Goal: Task Accomplishment & Management: Complete application form

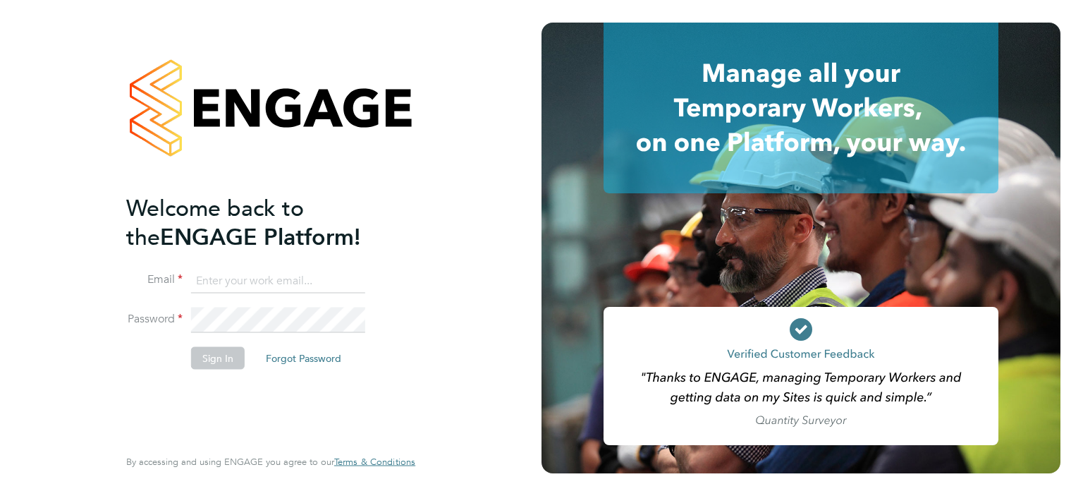
type input "[EMAIL_ADDRESS][DOMAIN_NAME]"
click at [233, 355] on button "Sign In" at bounding box center [218, 357] width 54 height 23
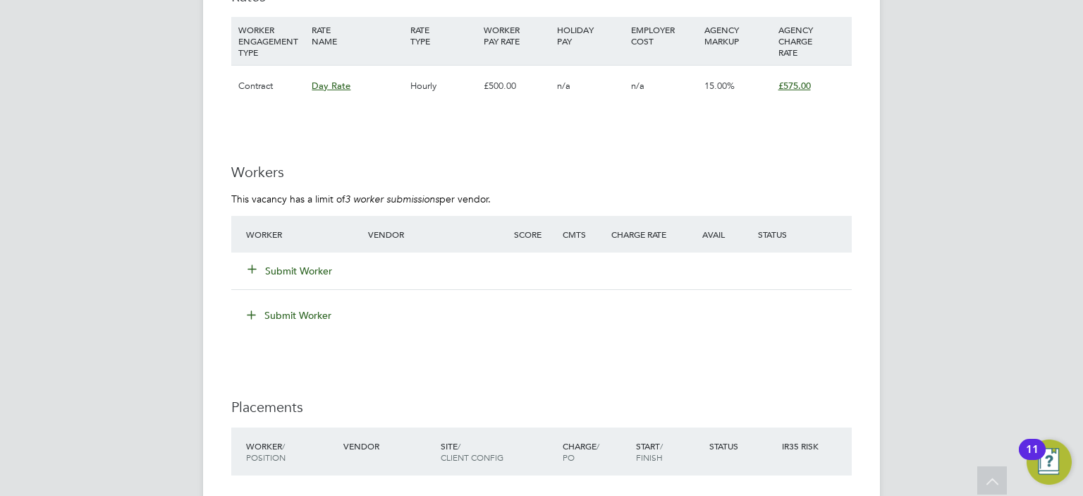
scroll to position [2355, 0]
click at [297, 265] on button "Submit Worker" at bounding box center [290, 272] width 85 height 14
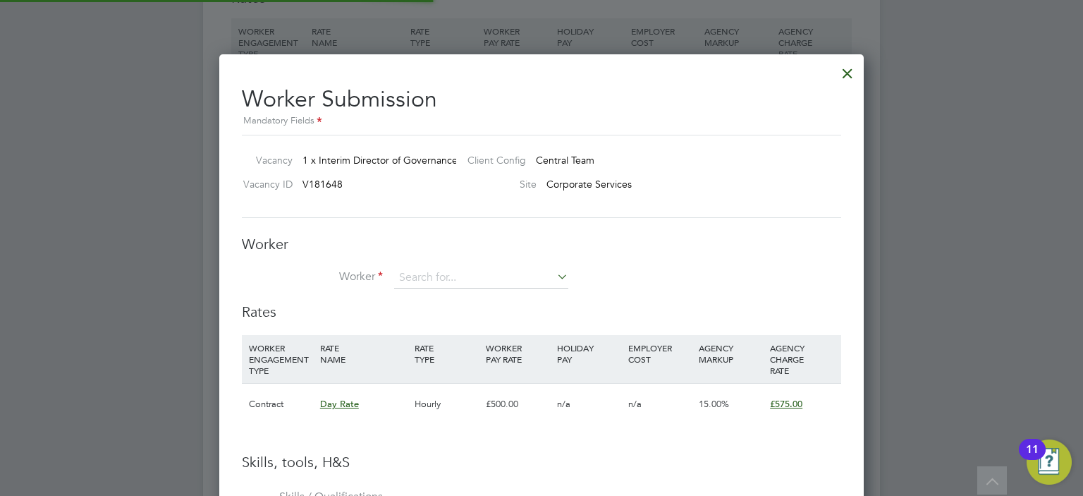
scroll to position [888, 645]
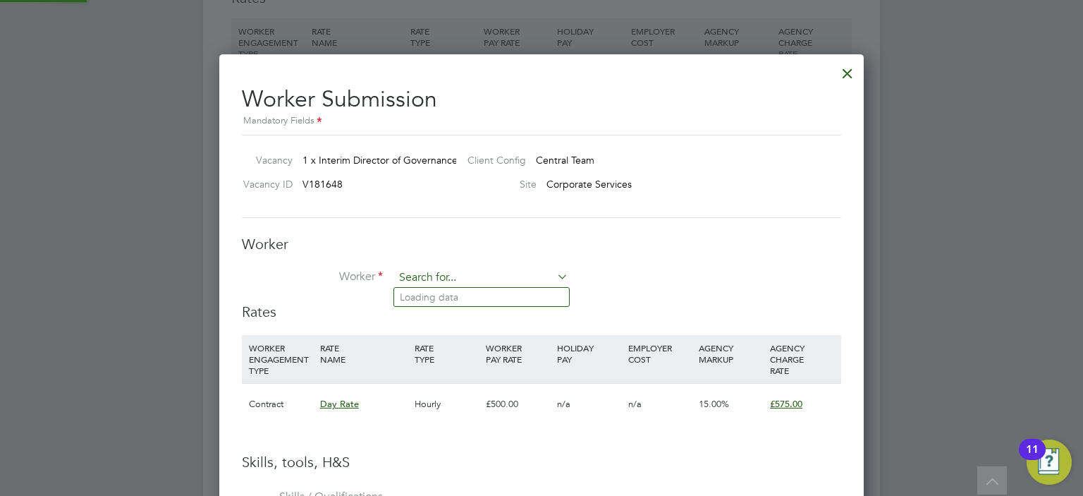
click at [454, 276] on input at bounding box center [481, 277] width 174 height 21
type input "[PERSON_NAME]"
click at [646, 266] on div "Worker Worker [PERSON_NAME] Worker Engagement Type" at bounding box center [541, 269] width 599 height 68
click at [520, 274] on input at bounding box center [481, 277] width 174 height 21
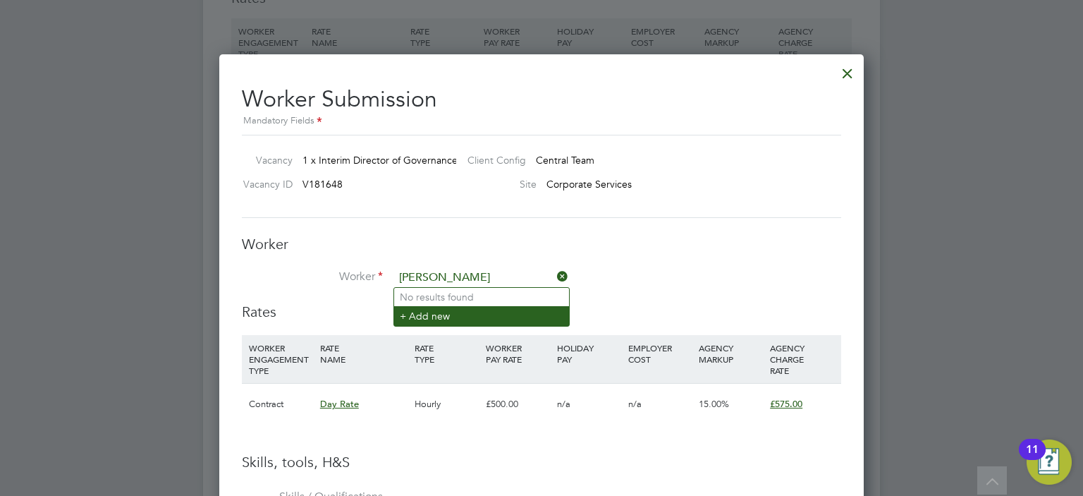
type input "[PERSON_NAME]"
click at [442, 314] on li "+ Add new" at bounding box center [481, 315] width 175 height 19
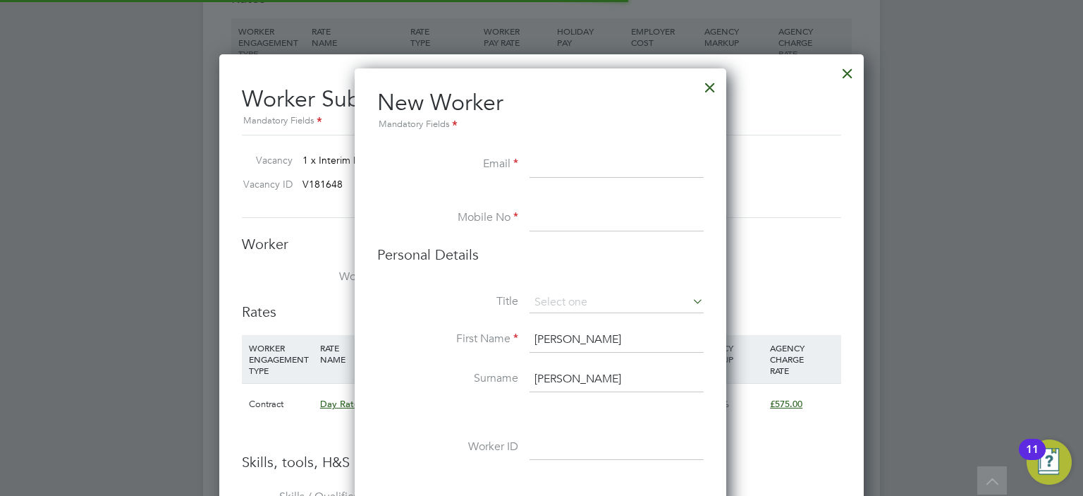
scroll to position [6, 7]
paste input "[EMAIL_ADDRESS][DOMAIN_NAME]"
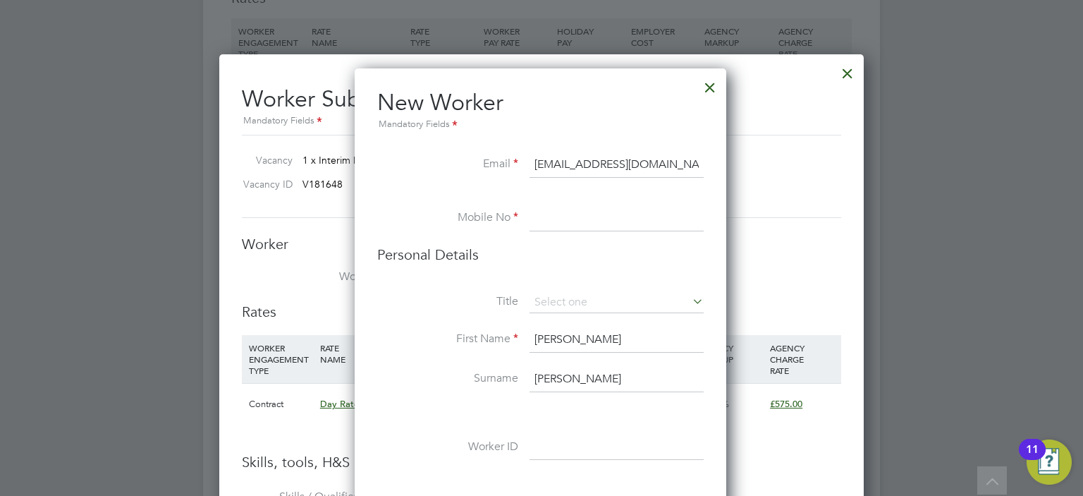
type input "[EMAIL_ADDRESS][DOMAIN_NAME]"
click at [558, 214] on input at bounding box center [616, 218] width 174 height 25
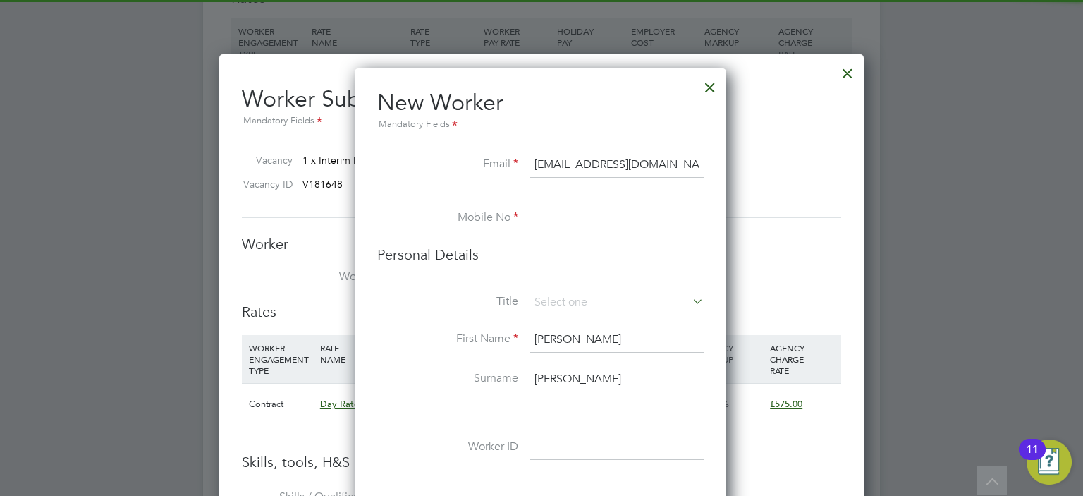
paste input "07905267060"
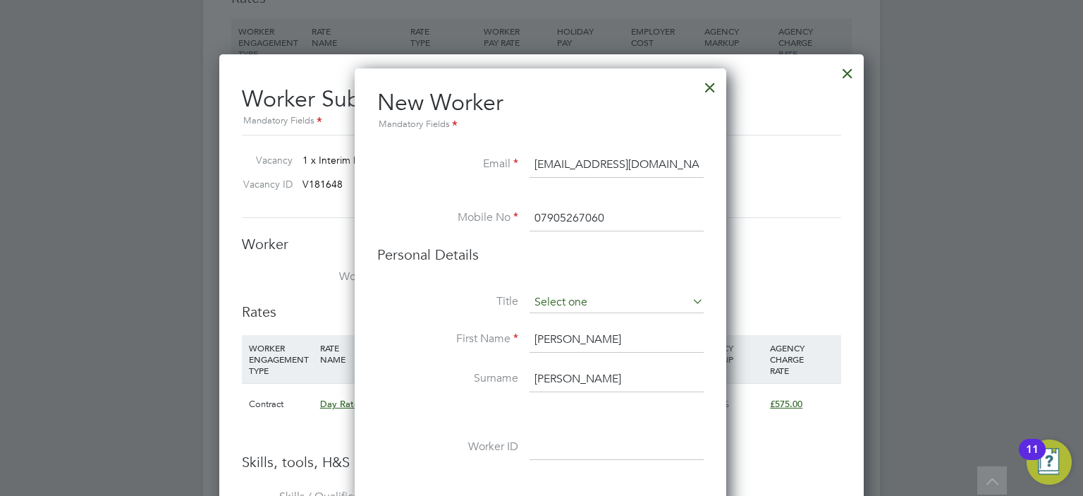
type input "07905267060"
click at [576, 298] on input at bounding box center [616, 302] width 174 height 21
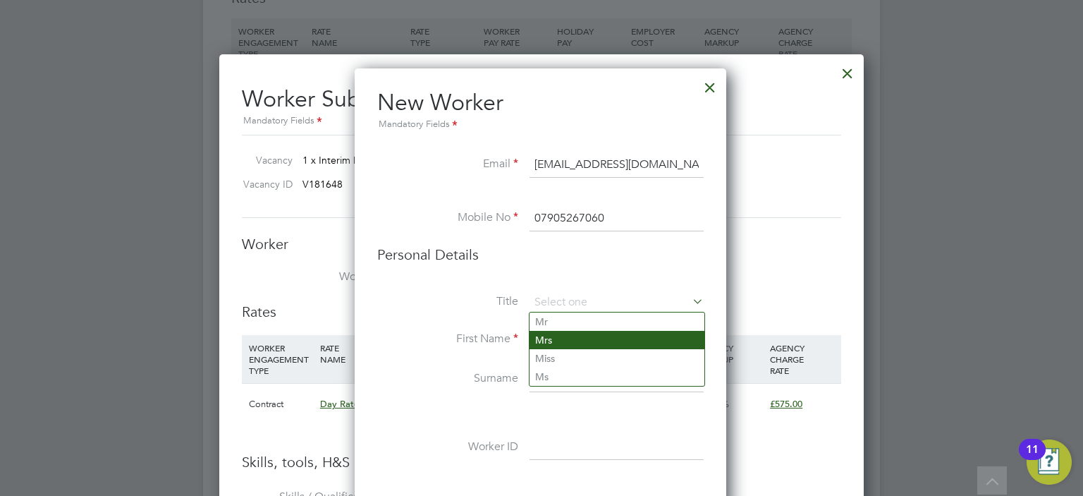
click at [572, 336] on li "Mrs" at bounding box center [616, 340] width 175 height 18
type input "Mrs"
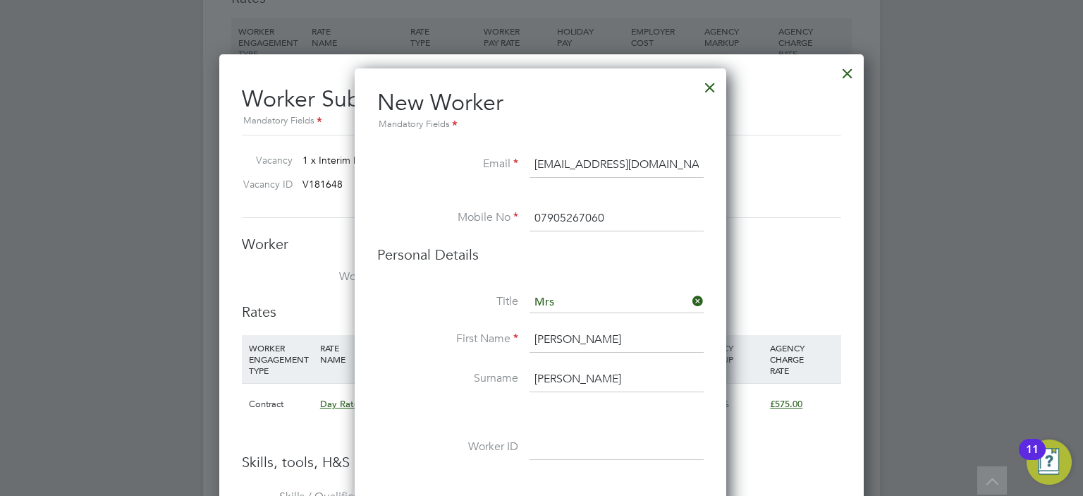
click at [572, 336] on input "[PERSON_NAME]" at bounding box center [616, 339] width 174 height 25
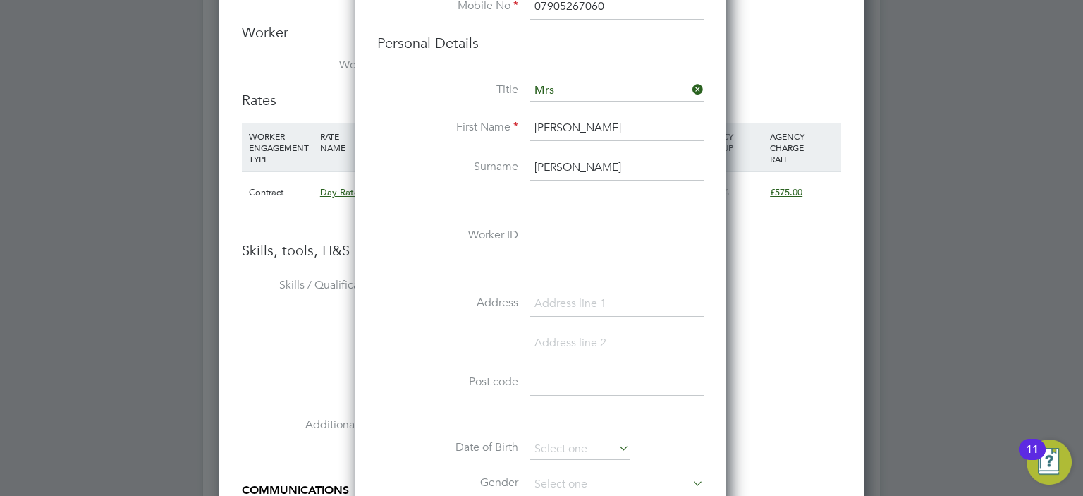
scroll to position [2690, 0]
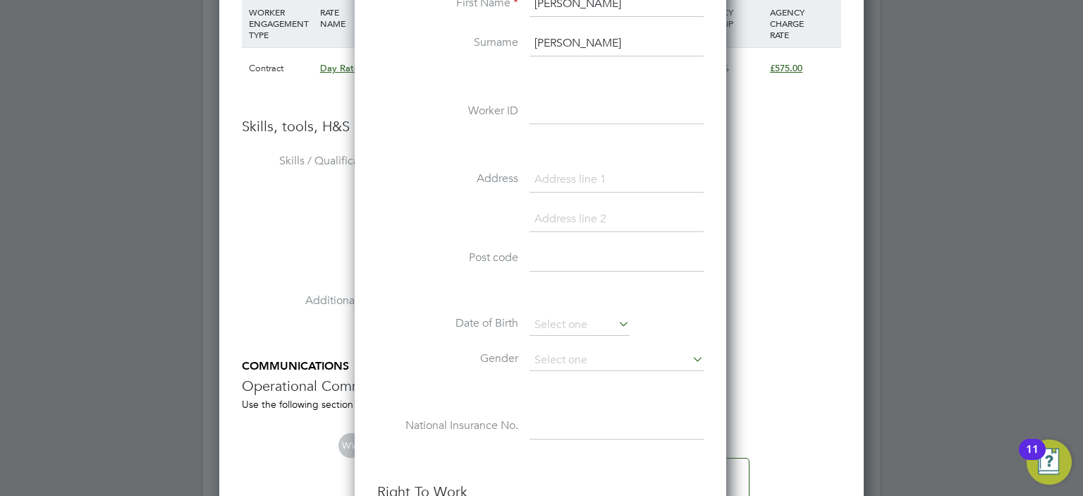
click at [581, 182] on input at bounding box center [616, 179] width 174 height 25
paste input "[STREET_ADDRESS]"
drag, startPoint x: 649, startPoint y: 177, endPoint x: 709, endPoint y: 181, distance: 60.1
click at [709, 181] on div "New Worker Mandatory Fields Email [EMAIL_ADDRESS][DOMAIN_NAME] Mobile No 079052…" at bounding box center [541, 328] width 372 height 1191
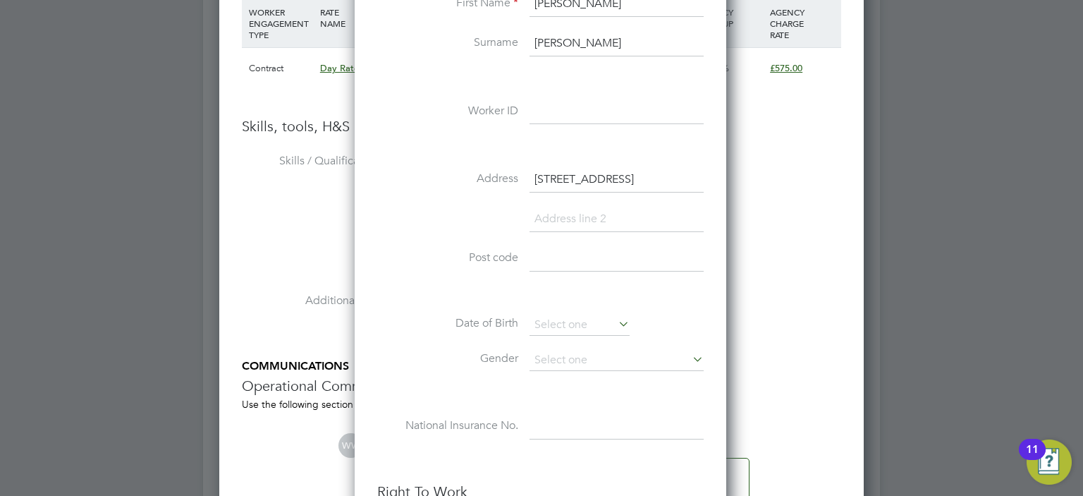
type input "[STREET_ADDRESS]"
click at [603, 248] on input at bounding box center [616, 258] width 174 height 25
paste input "SW16 1AF"
type input "SW16 1AF"
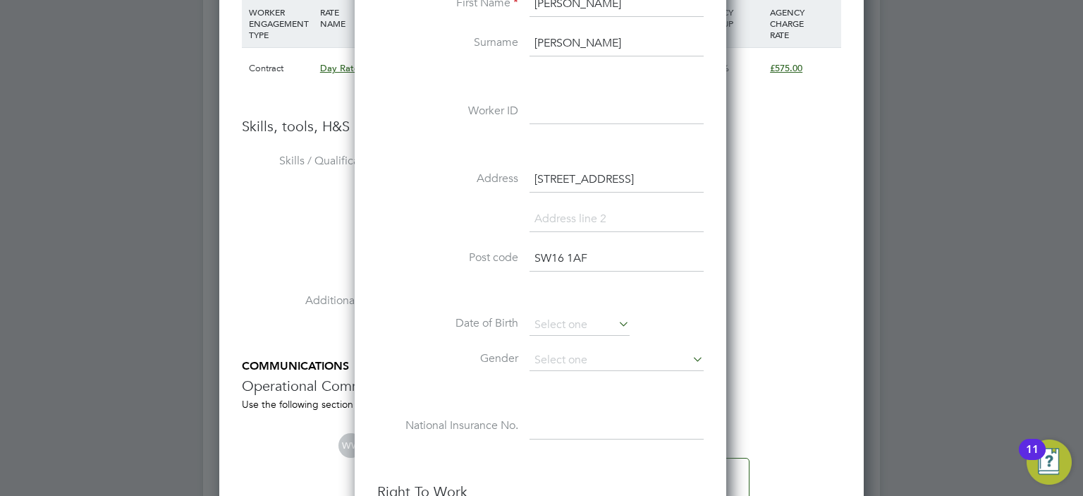
click at [592, 214] on input at bounding box center [616, 219] width 174 height 25
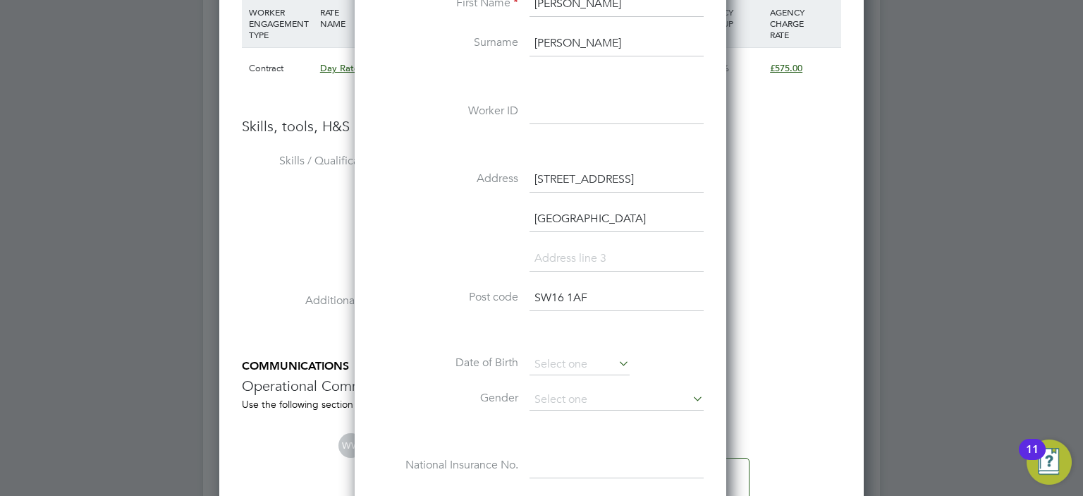
type input "[GEOGRAPHIC_DATA]"
drag, startPoint x: 697, startPoint y: 178, endPoint x: 623, endPoint y: 177, distance: 74.0
click at [623, 177] on input "[STREET_ADDRESS]" at bounding box center [616, 179] width 174 height 25
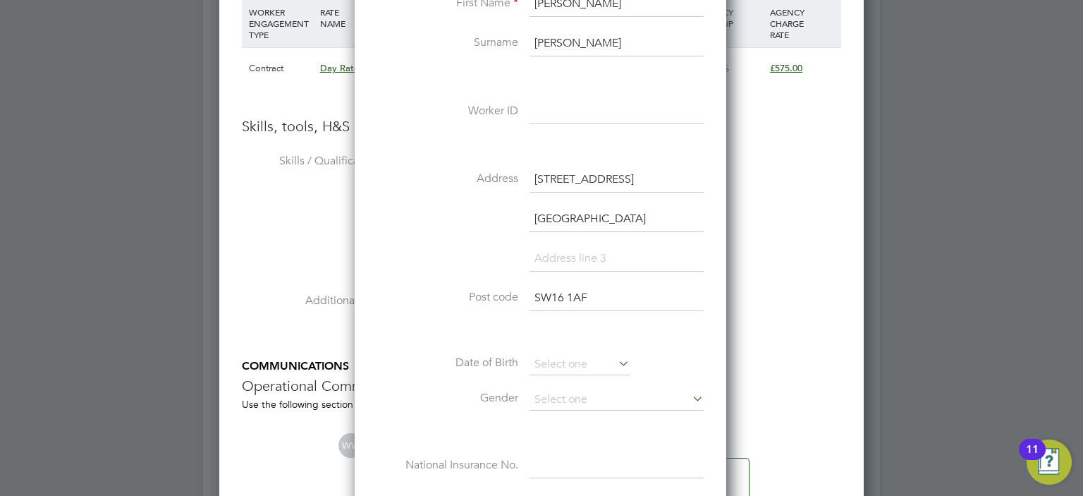
click at [623, 177] on input "[STREET_ADDRESS]" at bounding box center [616, 179] width 174 height 25
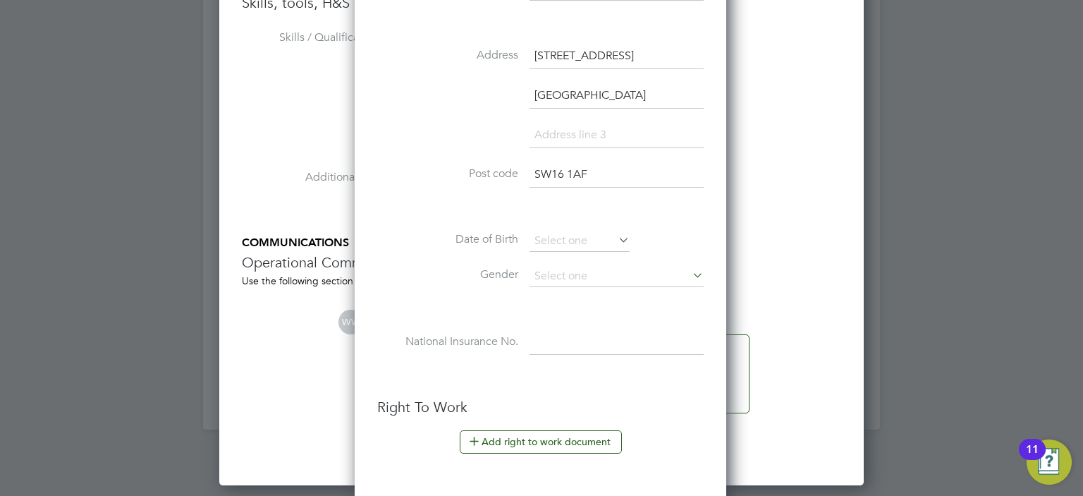
scroll to position [2814, 0]
type input "[STREET_ADDRESS]"
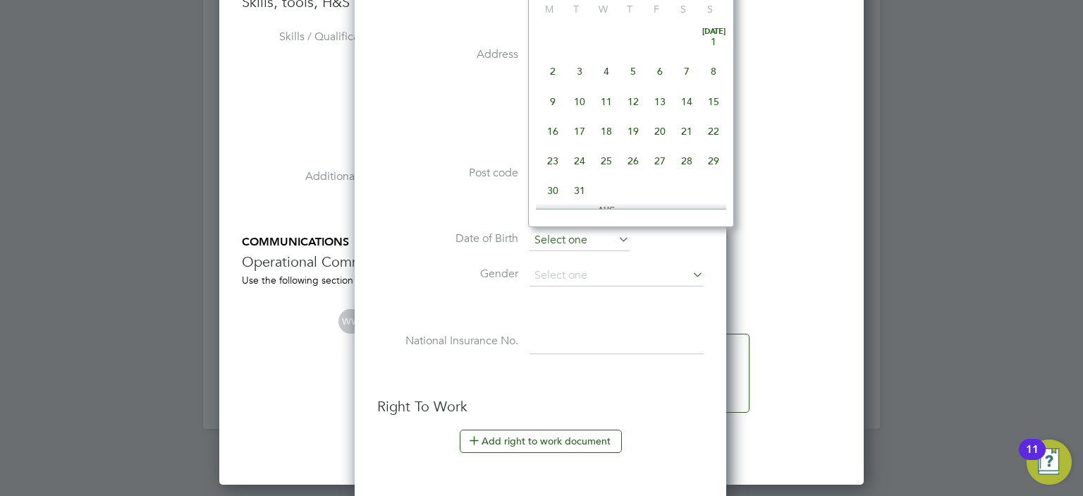
click at [604, 237] on input at bounding box center [579, 240] width 100 height 21
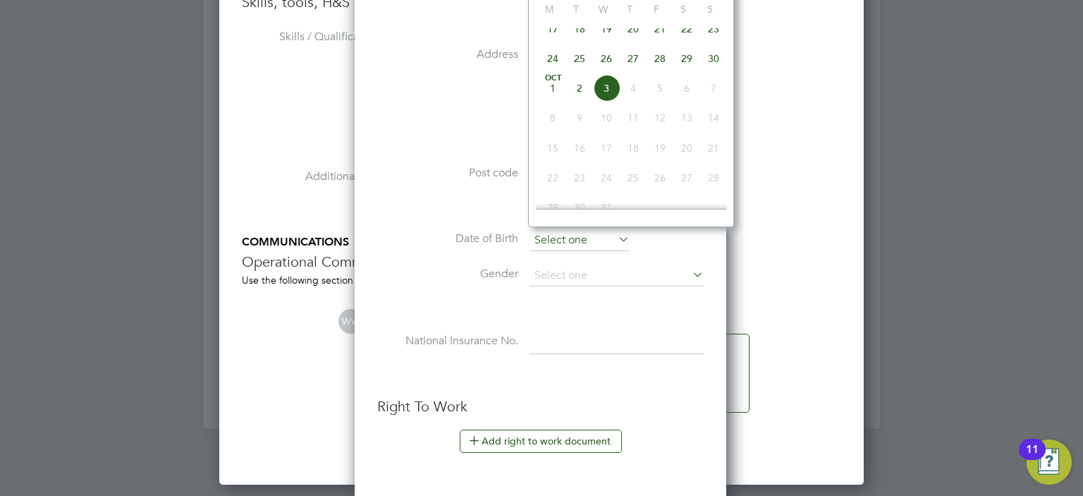
click at [604, 237] on input at bounding box center [579, 240] width 100 height 21
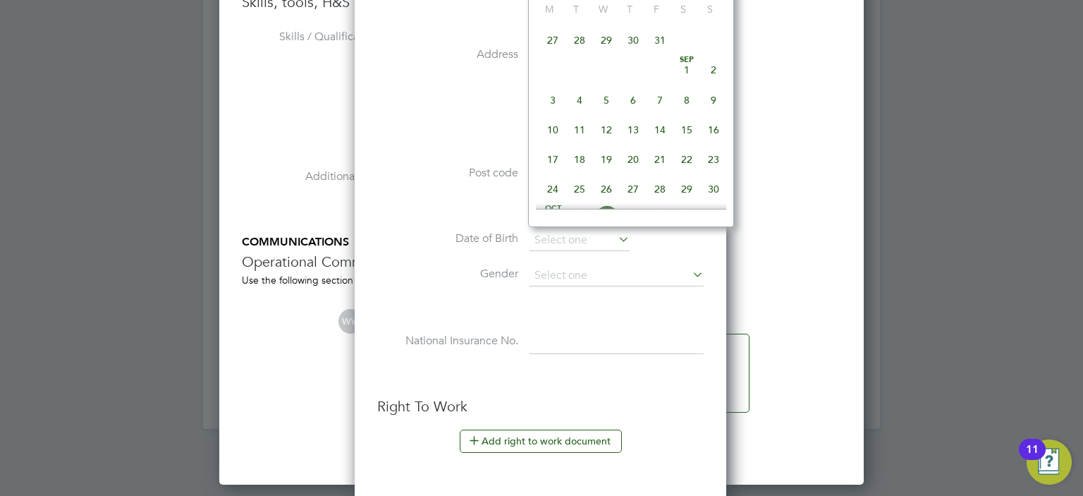
scroll to position [262, 0]
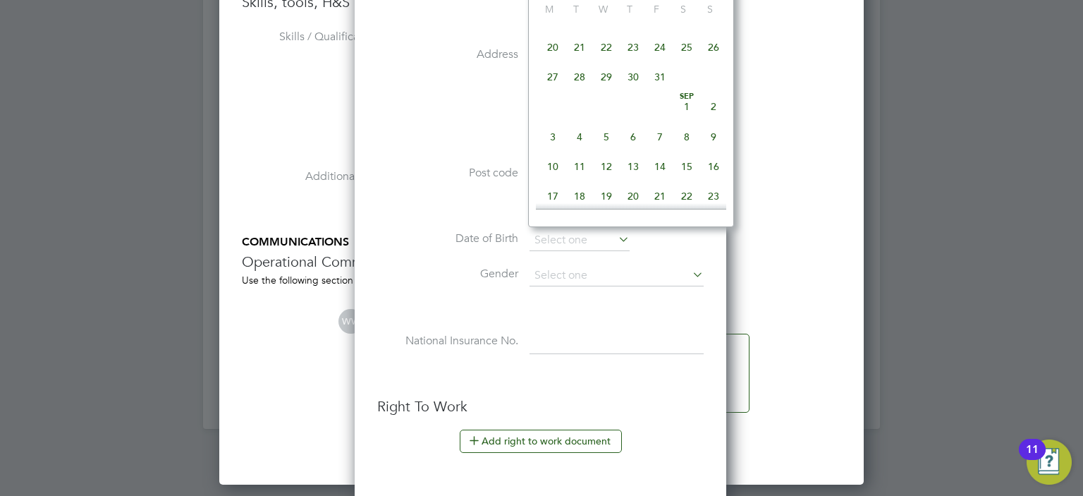
click at [657, 86] on span "31" at bounding box center [659, 76] width 27 height 27
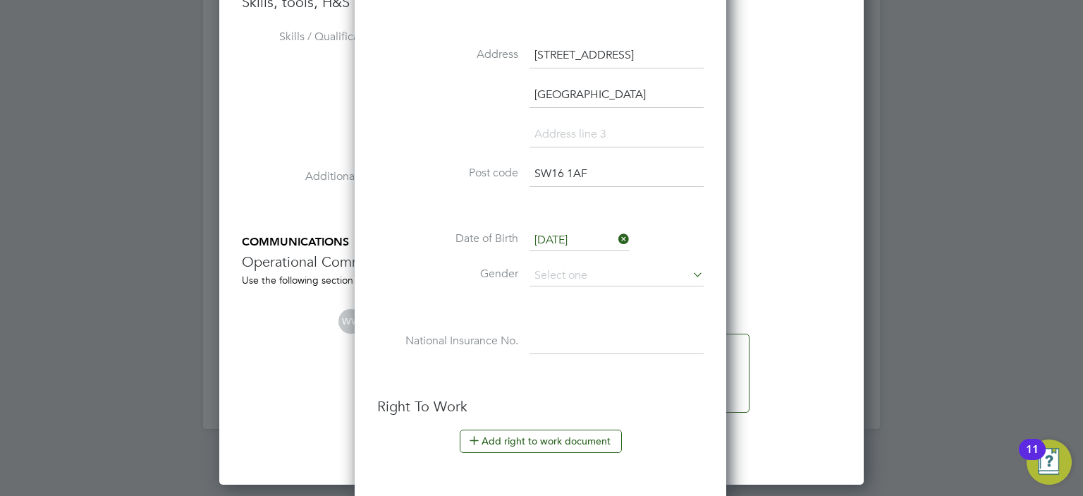
click at [572, 233] on input "[DATE]" at bounding box center [579, 240] width 100 height 21
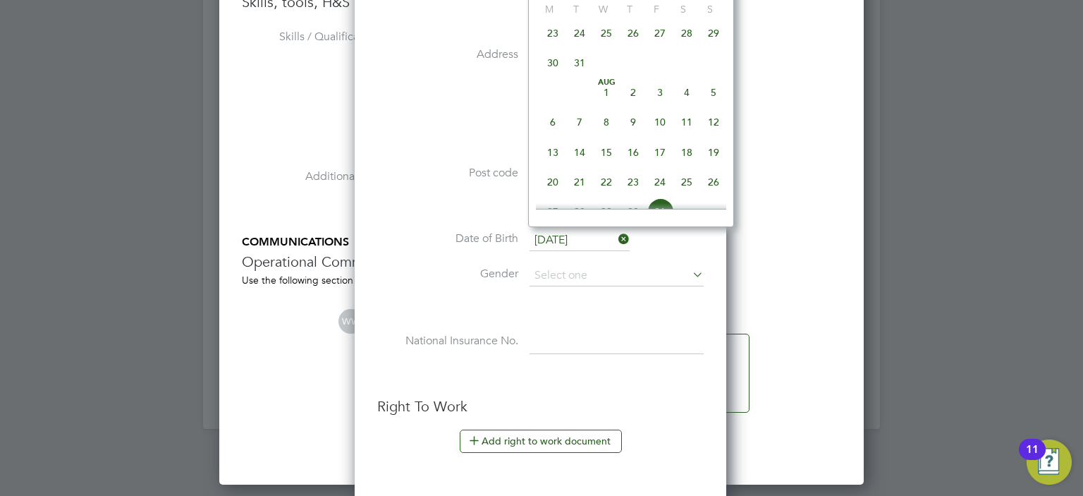
scroll to position [424, 0]
click at [590, 268] on input at bounding box center [616, 275] width 174 height 21
click at [570, 236] on input "[DATE]" at bounding box center [579, 240] width 100 height 21
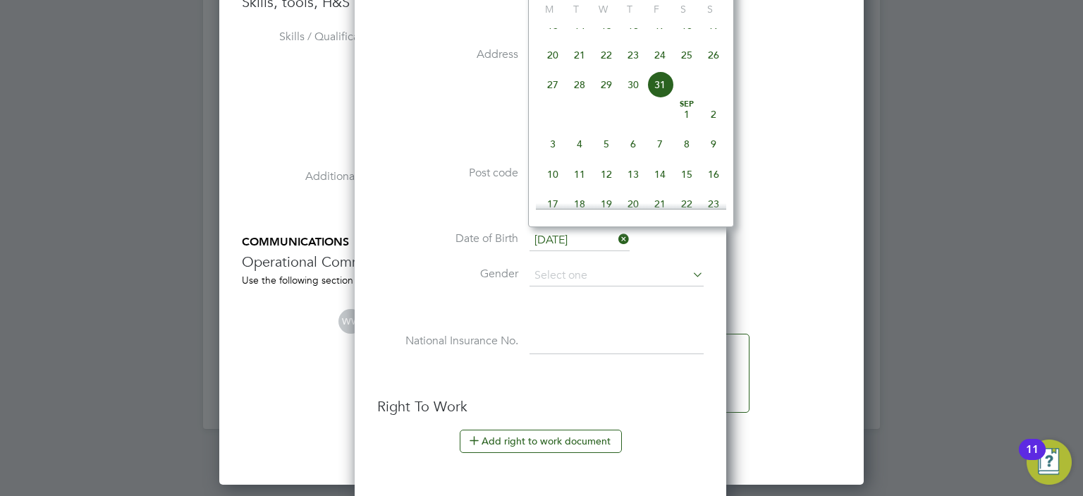
click at [570, 236] on input "[DATE]" at bounding box center [579, 240] width 100 height 21
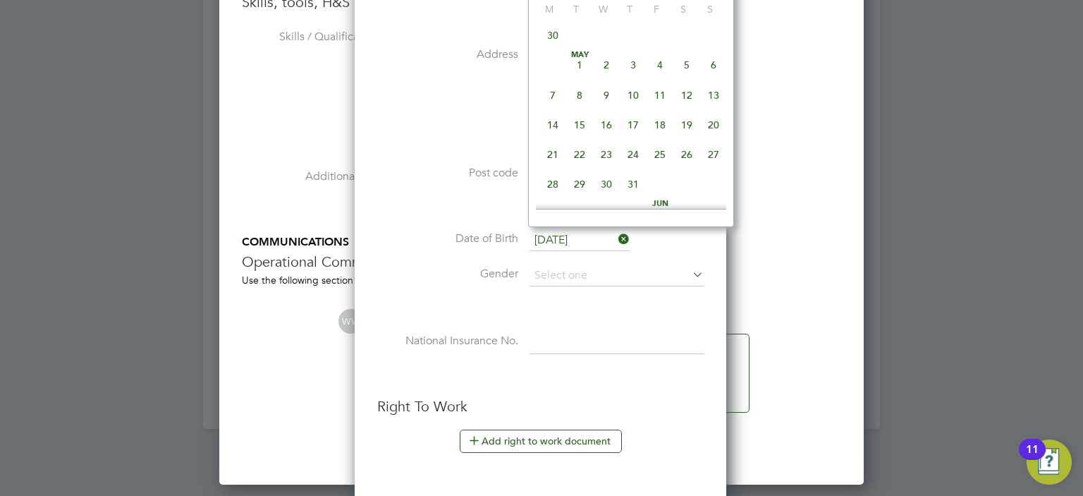
scroll to position [305, 0]
click at [629, 191] on span "31" at bounding box center [633, 183] width 27 height 27
type input "[DATE]"
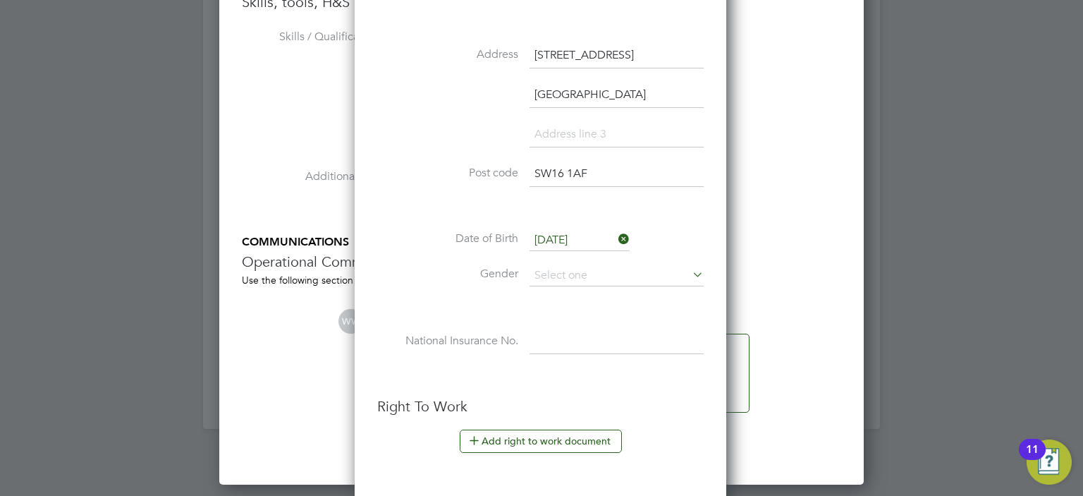
click at [601, 234] on input "[DATE]" at bounding box center [579, 240] width 100 height 21
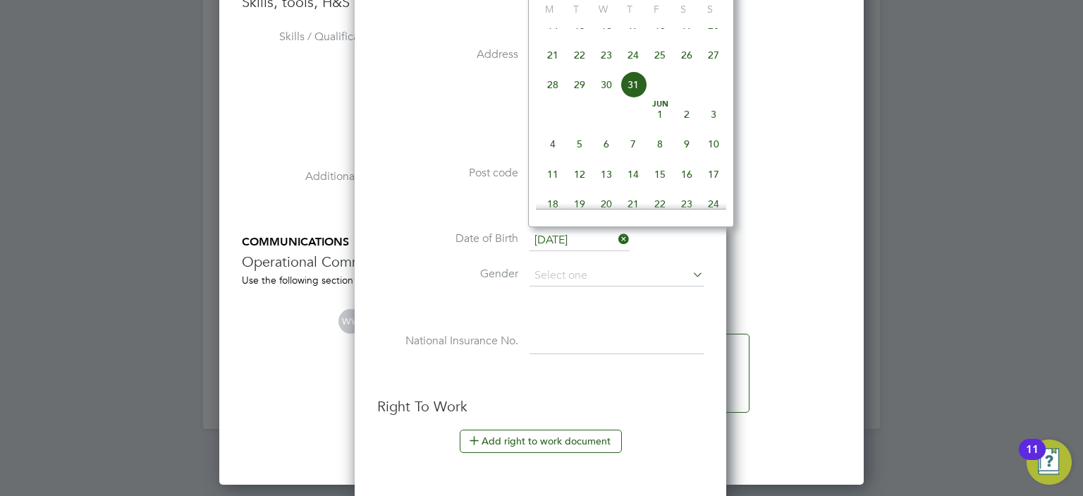
click at [601, 234] on input "[DATE]" at bounding box center [579, 240] width 100 height 21
click at [604, 240] on input "[DATE]" at bounding box center [579, 240] width 100 height 21
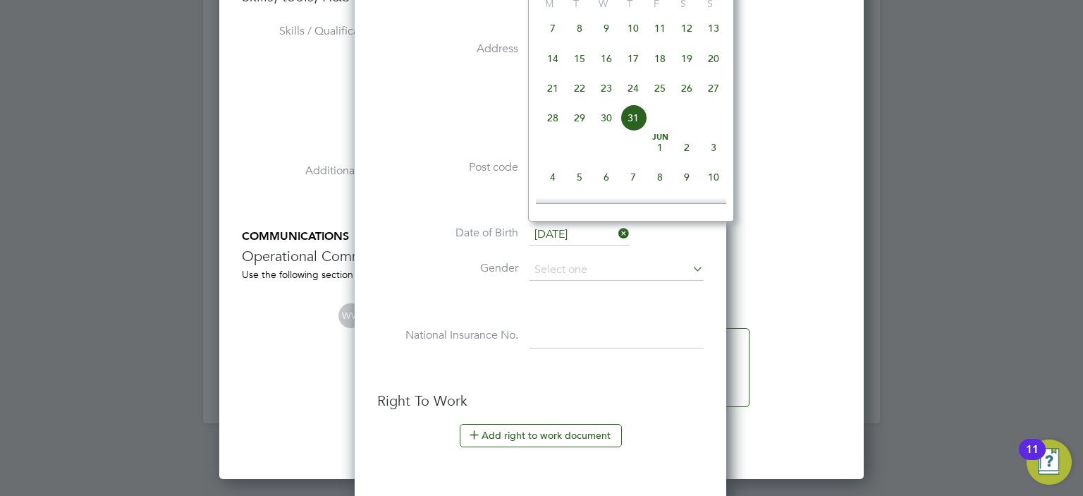
scroll to position [513, 0]
click at [596, 236] on input "[DATE]" at bounding box center [579, 234] width 100 height 21
drag, startPoint x: 583, startPoint y: 232, endPoint x: 596, endPoint y: 236, distance: 13.4
click at [596, 236] on input "[DATE]" at bounding box center [579, 234] width 100 height 21
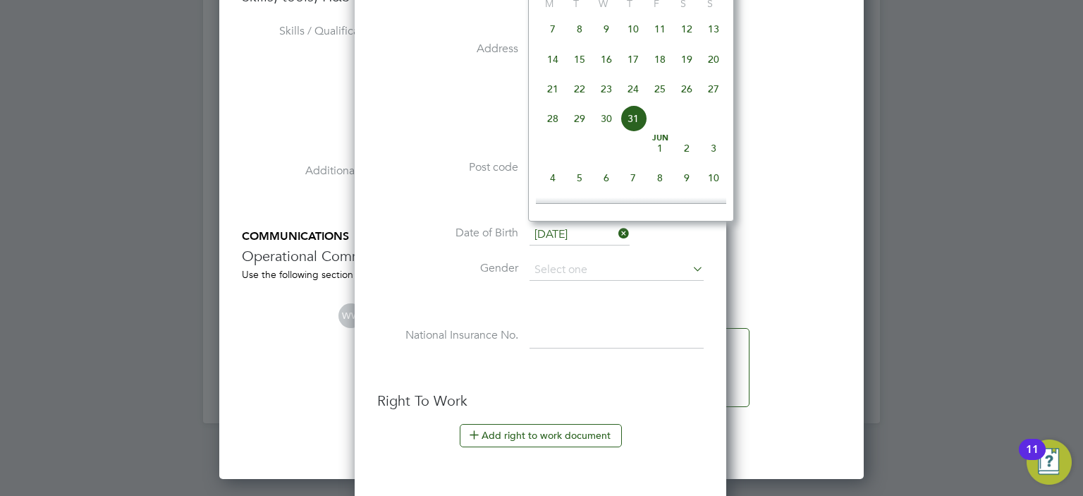
click at [576, 230] on input "[DATE]" at bounding box center [579, 234] width 100 height 21
click at [610, 233] on input "[DATE]" at bounding box center [579, 234] width 100 height 21
click at [623, 282] on li "Gender" at bounding box center [540, 276] width 326 height 35
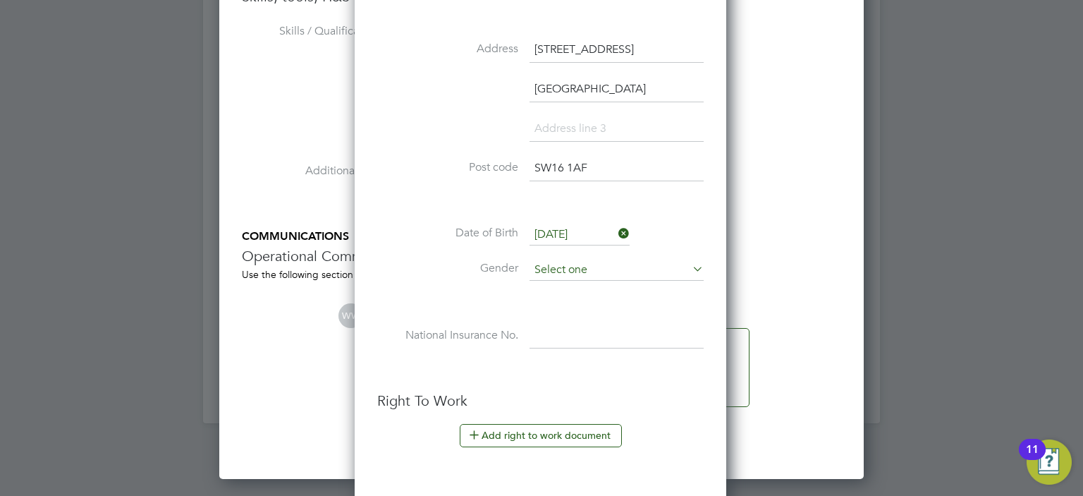
click at [607, 264] on input at bounding box center [616, 269] width 174 height 21
click at [580, 299] on li "[DEMOGRAPHIC_DATA]" at bounding box center [616, 304] width 175 height 18
type input "[DEMOGRAPHIC_DATA]"
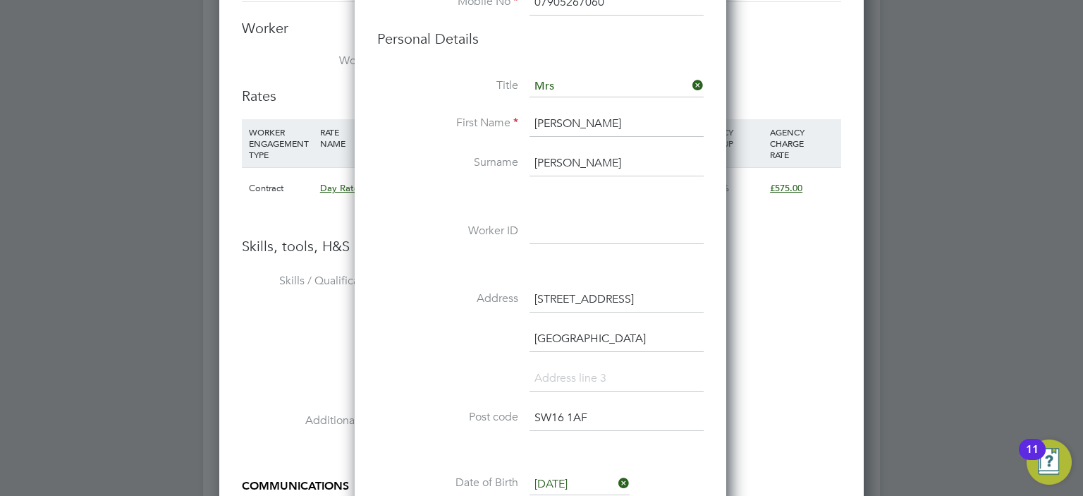
scroll to position [2569, 0]
click at [690, 80] on icon at bounding box center [690, 87] width 0 height 20
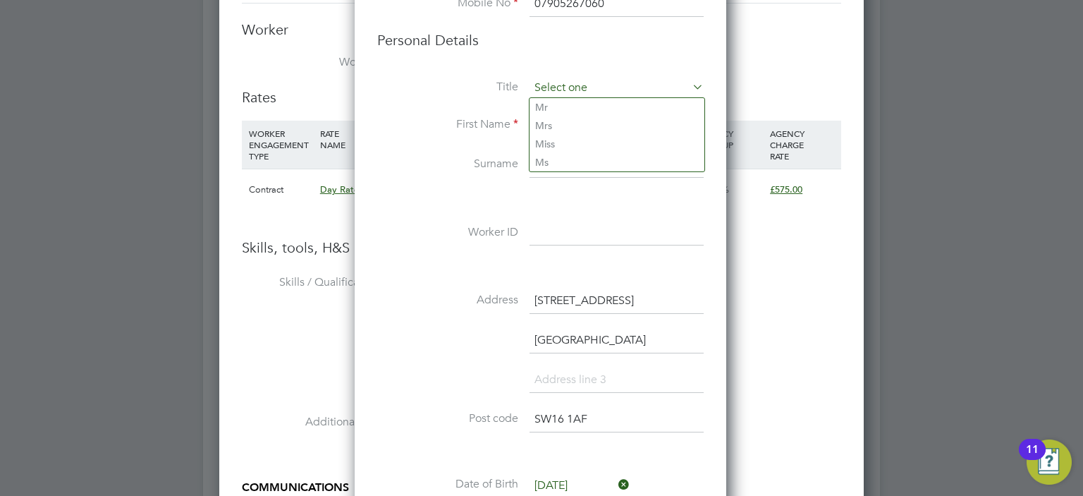
click at [654, 92] on input at bounding box center [616, 88] width 174 height 21
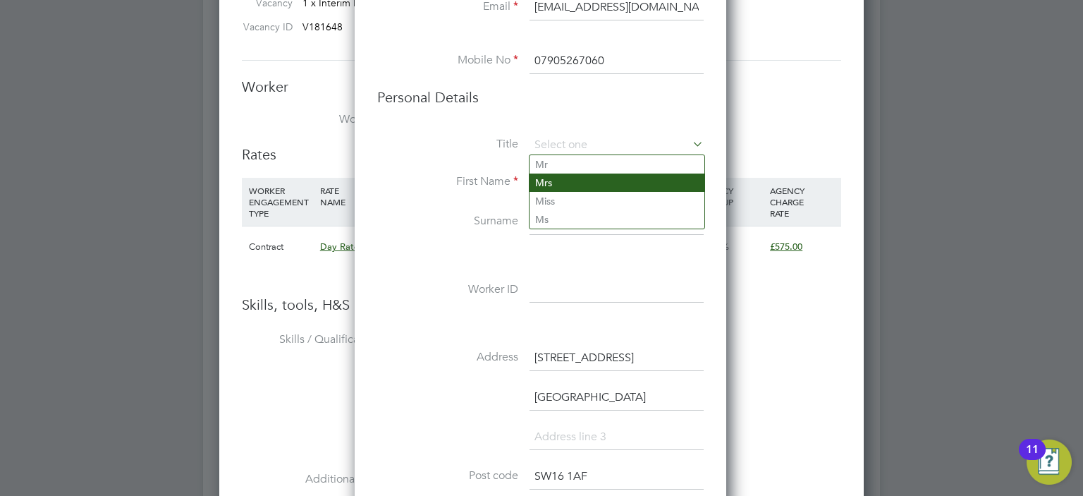
scroll to position [2513, 0]
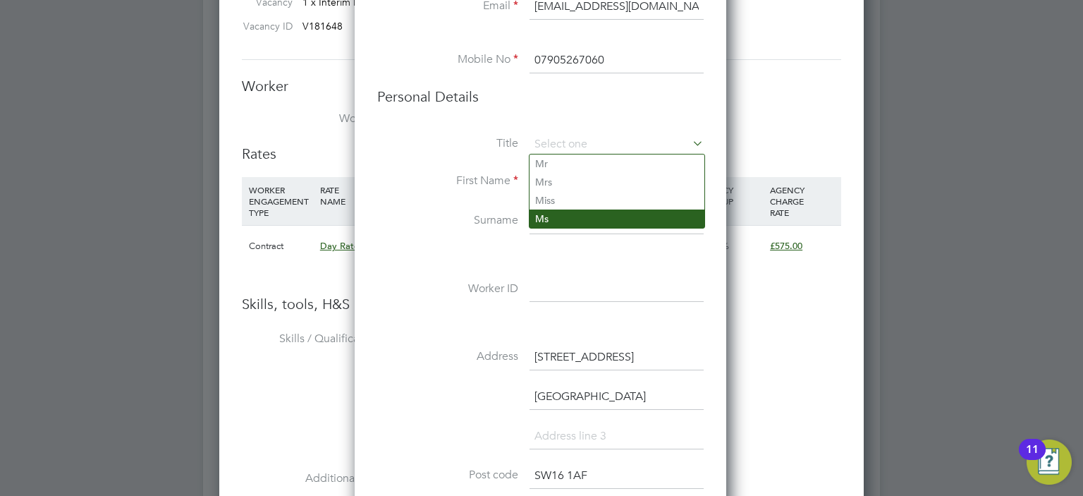
click at [580, 214] on li "Ms" at bounding box center [616, 218] width 175 height 18
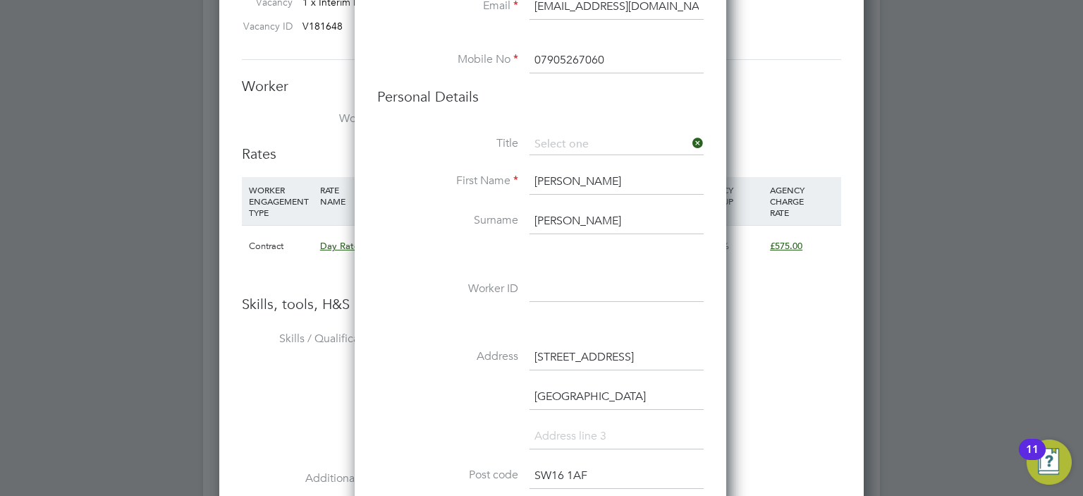
type input "Ms"
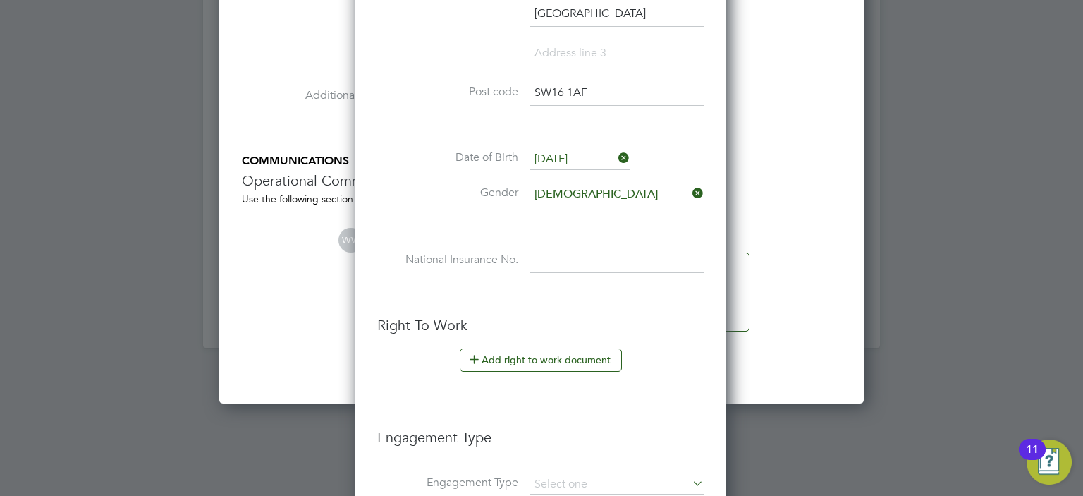
scroll to position [2899, 0]
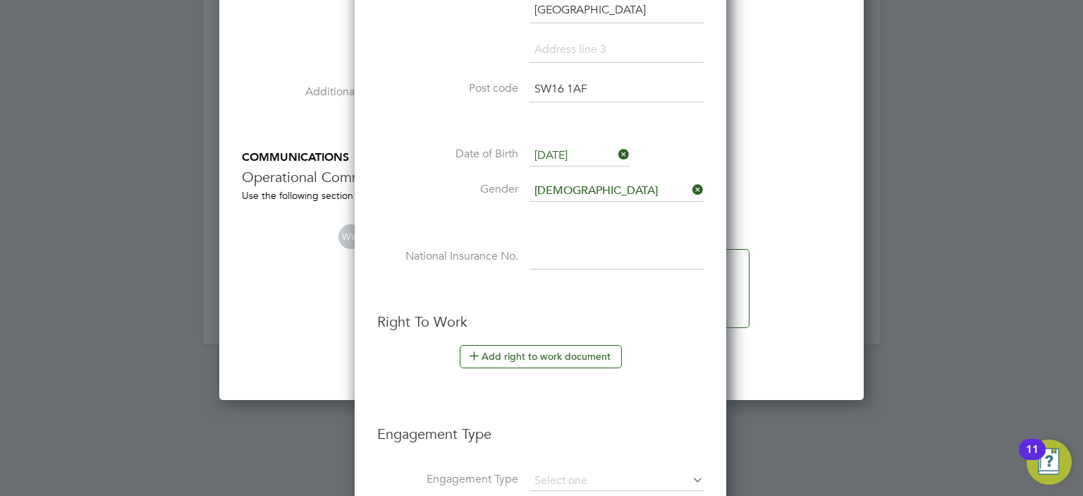
click at [589, 152] on input "[DATE]" at bounding box center [579, 155] width 100 height 21
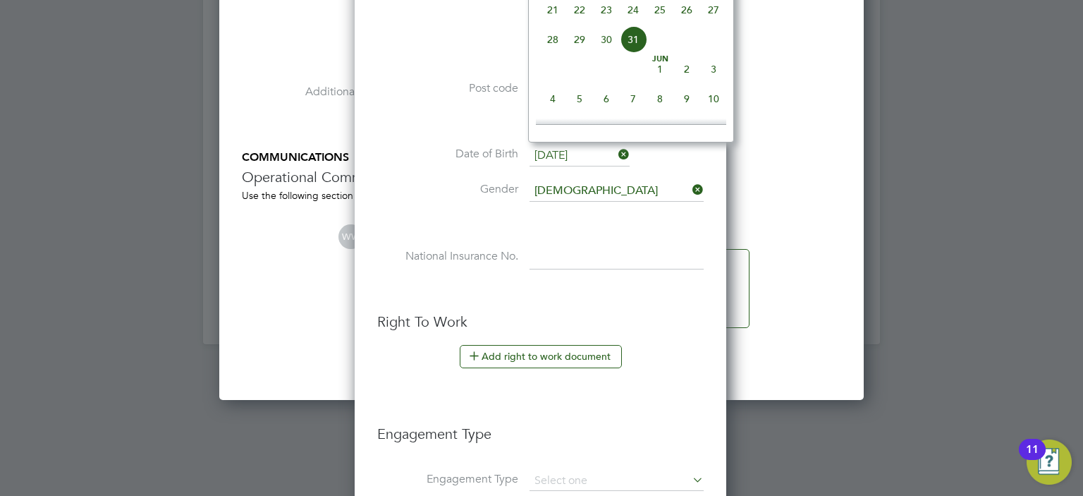
scroll to position [552, 0]
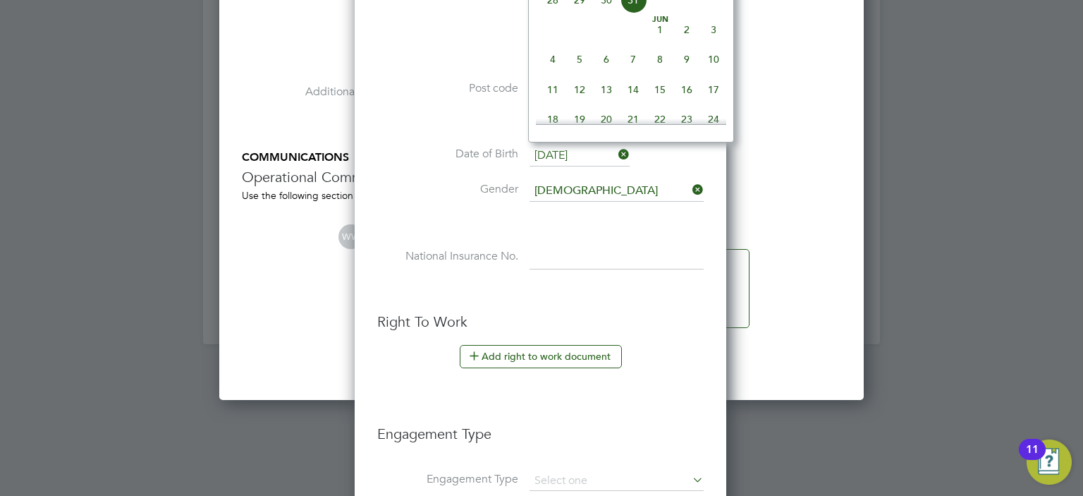
click at [589, 152] on input "[DATE]" at bounding box center [579, 155] width 100 height 21
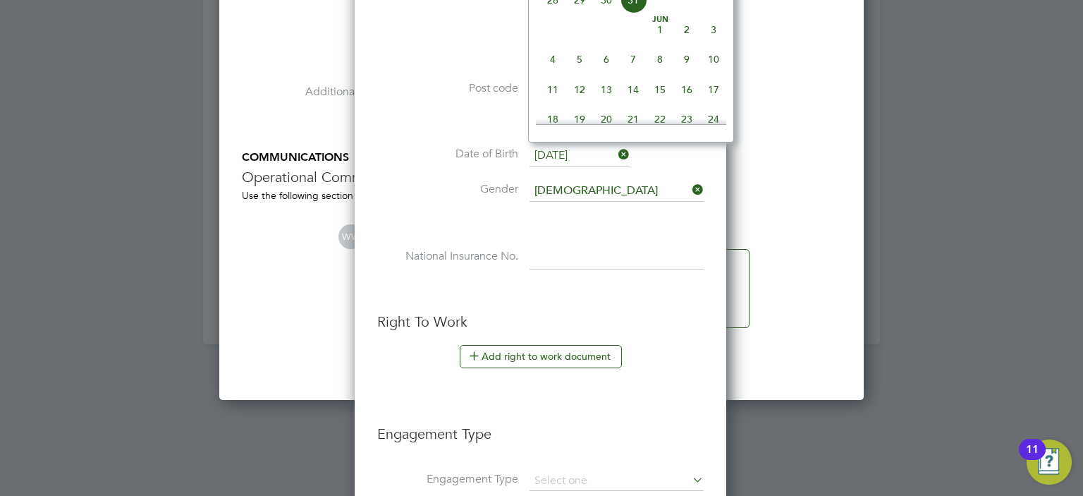
click at [589, 152] on input "[DATE]" at bounding box center [579, 155] width 100 height 21
click at [578, 151] on input "[DATE]" at bounding box center [579, 155] width 100 height 21
click at [595, 154] on input "[DATE]" at bounding box center [579, 155] width 100 height 21
click at [615, 153] on icon at bounding box center [615, 155] width 0 height 20
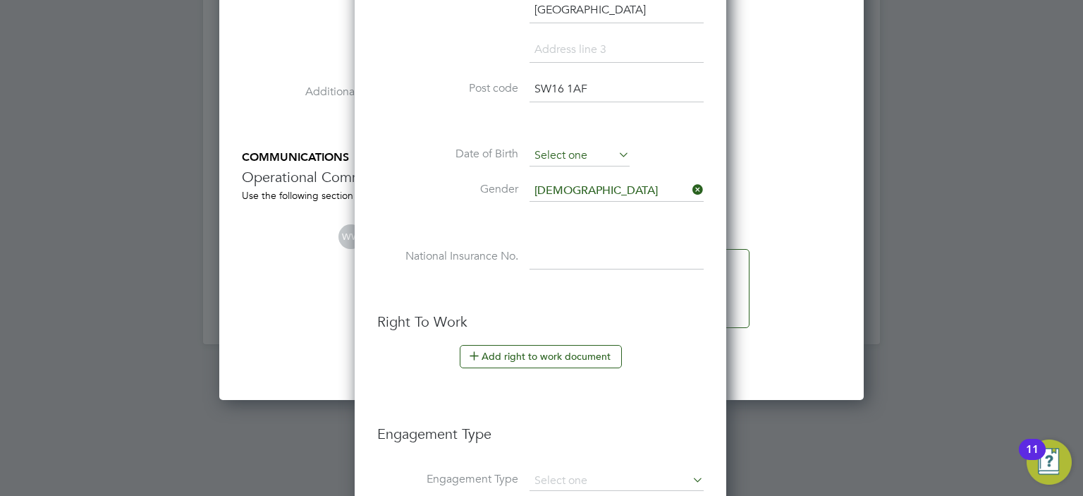
click at [607, 153] on input at bounding box center [579, 155] width 100 height 21
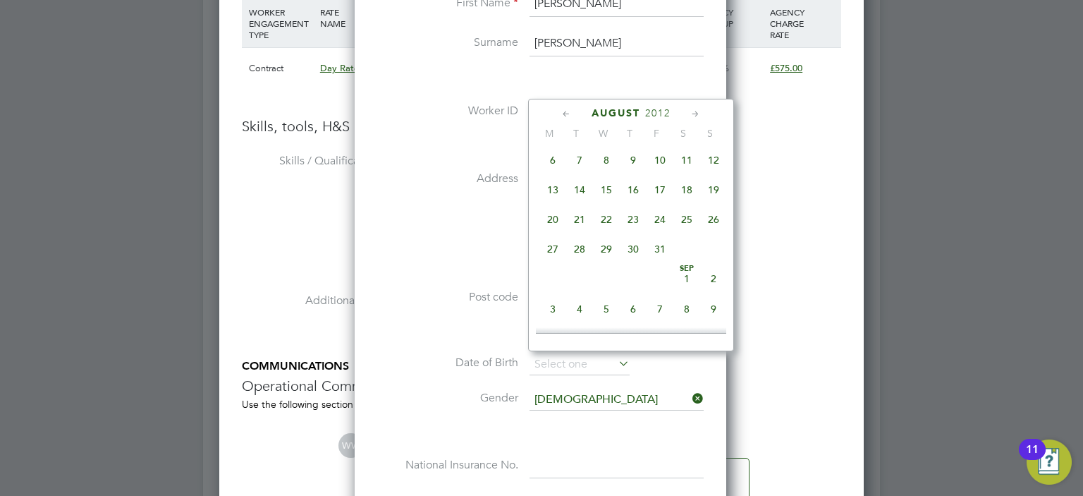
scroll to position [2687, 0]
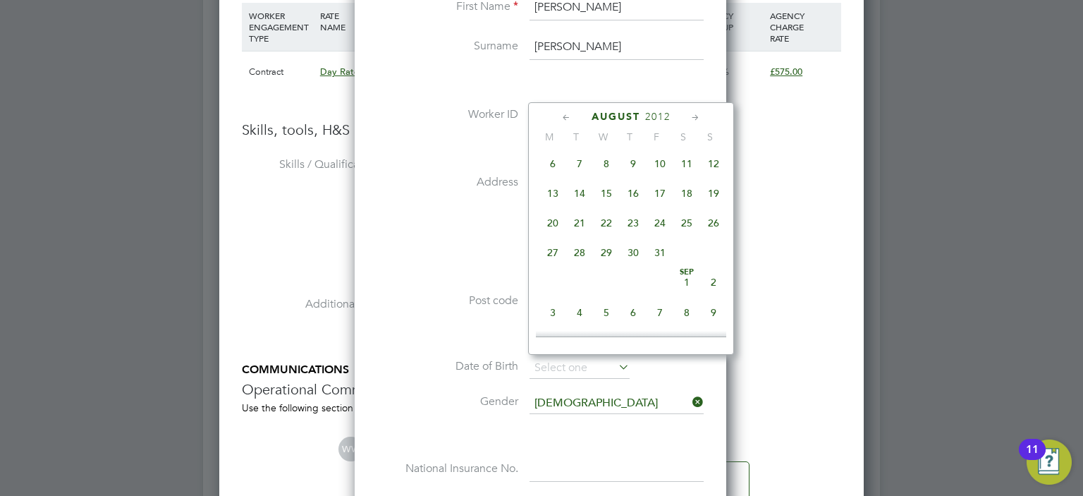
click at [699, 118] on icon at bounding box center [695, 118] width 13 height 16
click at [668, 114] on span "2012" at bounding box center [668, 117] width 25 height 12
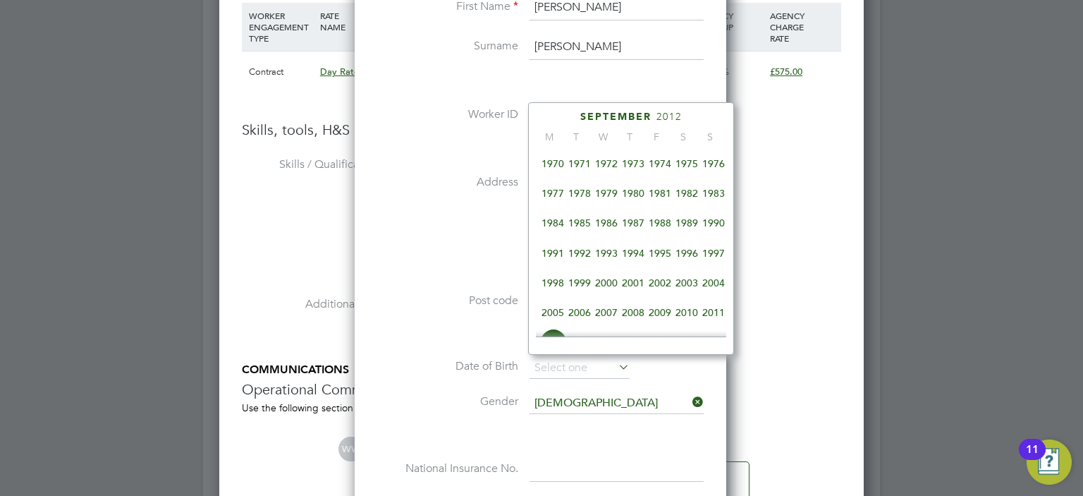
scroll to position [267, 0]
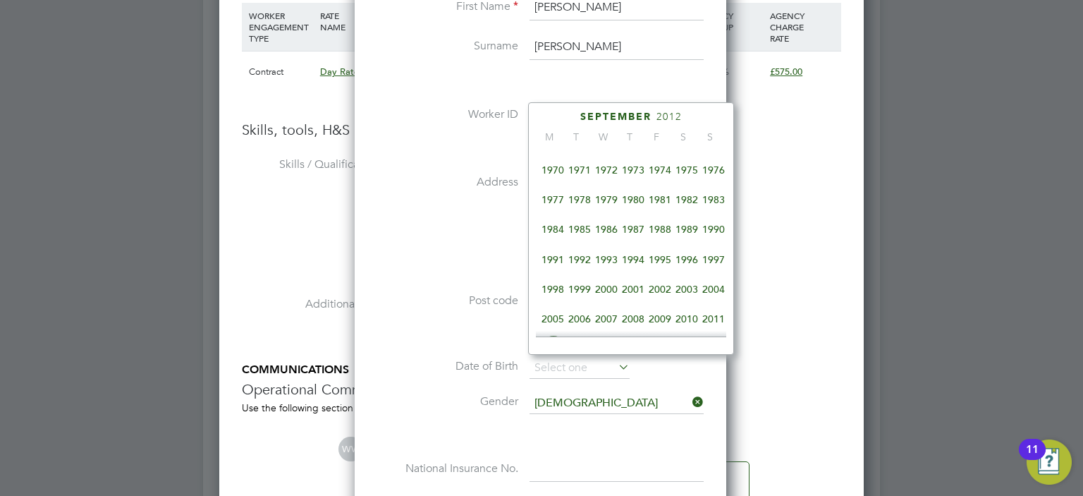
click at [577, 178] on span "1971" at bounding box center [579, 170] width 27 height 27
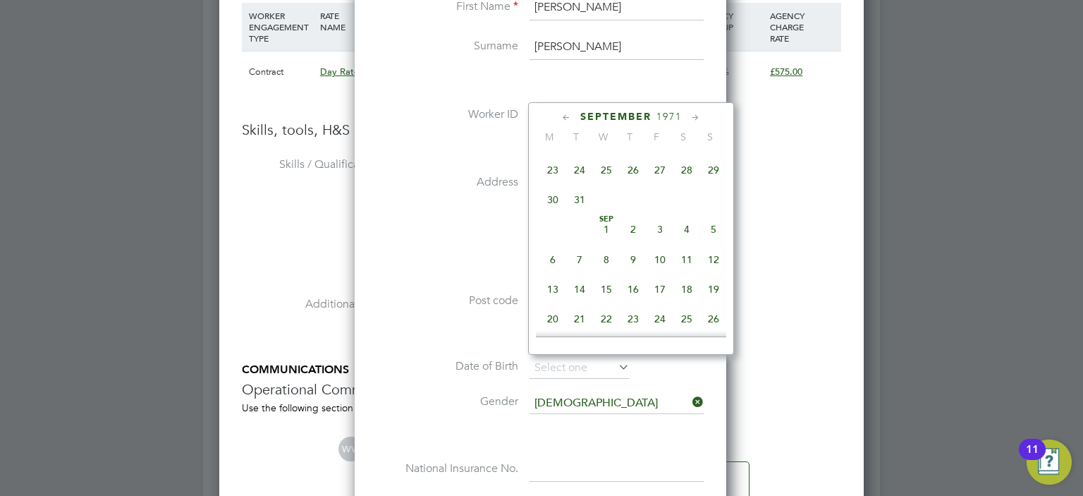
click at [560, 120] on icon at bounding box center [566, 118] width 13 height 16
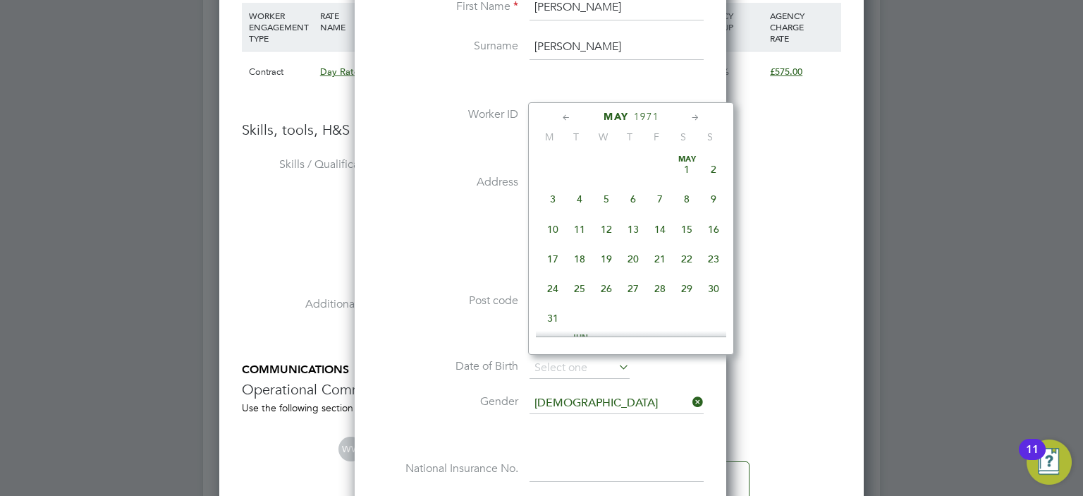
click at [560, 120] on icon at bounding box center [566, 118] width 13 height 16
click at [694, 121] on icon at bounding box center [695, 118] width 13 height 16
click at [550, 317] on span "31" at bounding box center [552, 314] width 27 height 27
type input "[DATE]"
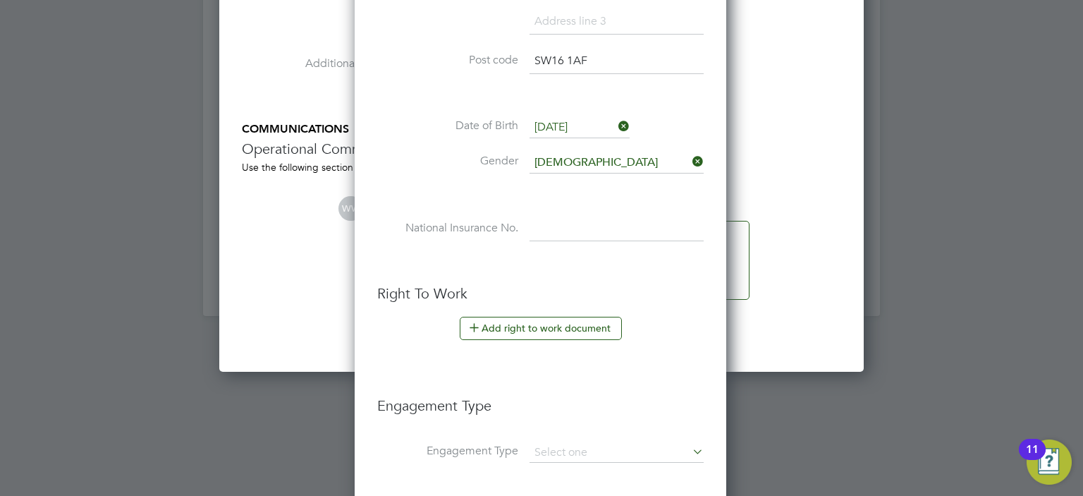
scroll to position [2927, 0]
click at [592, 223] on input at bounding box center [616, 228] width 174 height 25
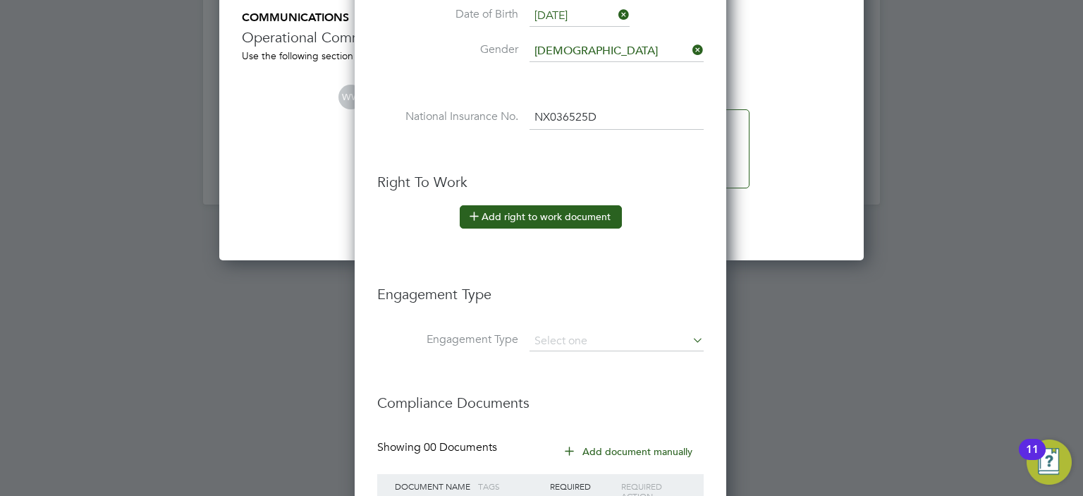
type input "NX 03 65 25 D"
click at [528, 212] on button "Add right to work document" at bounding box center [541, 216] width 162 height 23
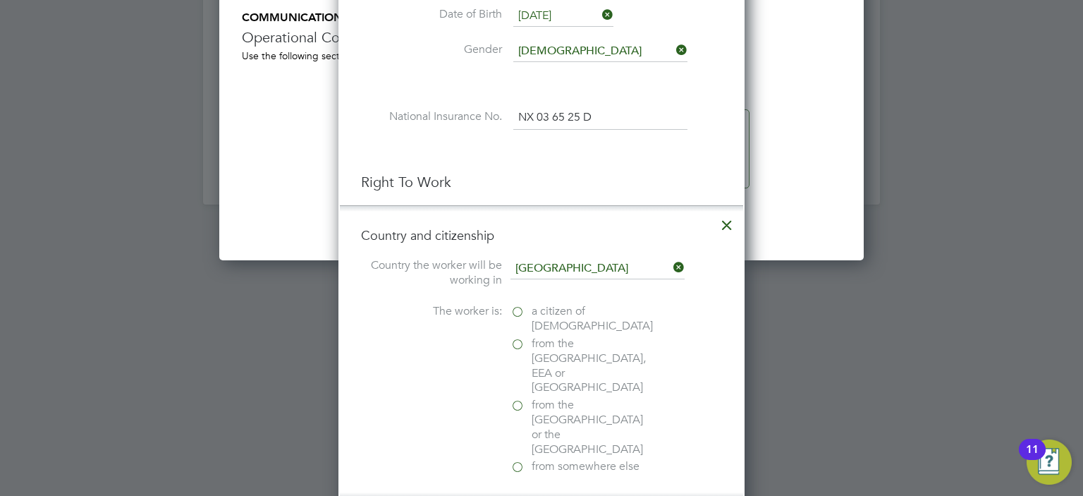
click at [517, 312] on label "a citizen of [DEMOGRAPHIC_DATA]" at bounding box center [580, 319] width 141 height 30
click at [0, 0] on input "a citizen of [DEMOGRAPHIC_DATA]" at bounding box center [0, 0] width 0 height 0
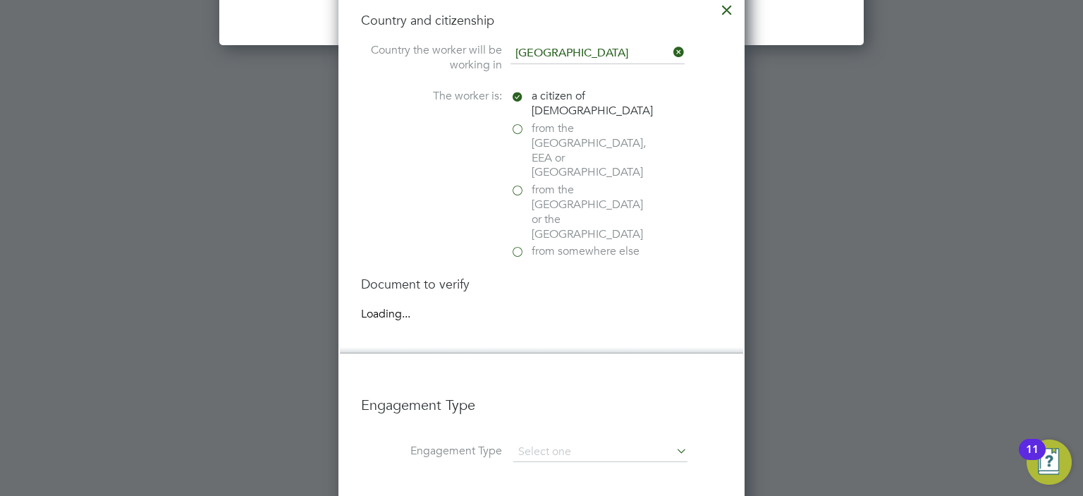
scroll to position [1516, 407]
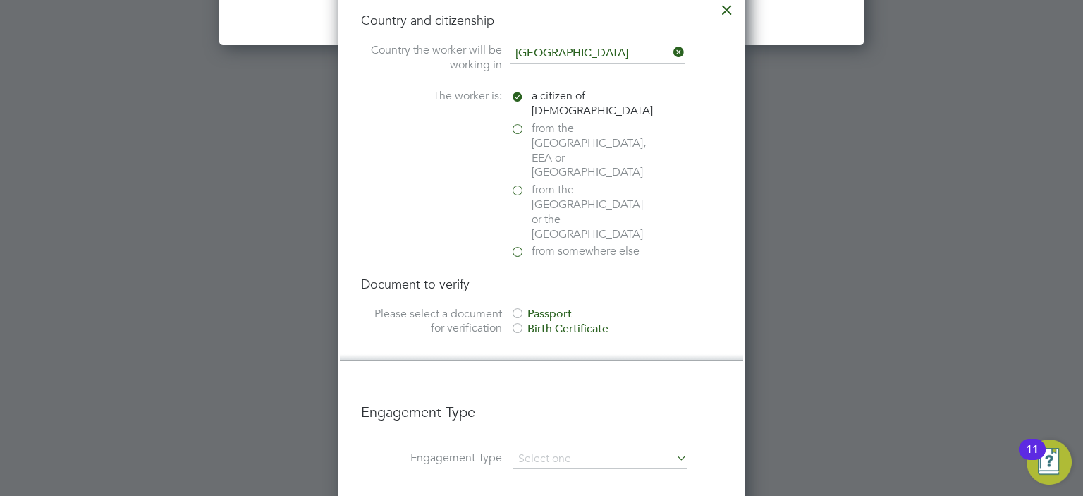
click at [517, 307] on div at bounding box center [517, 314] width 14 height 14
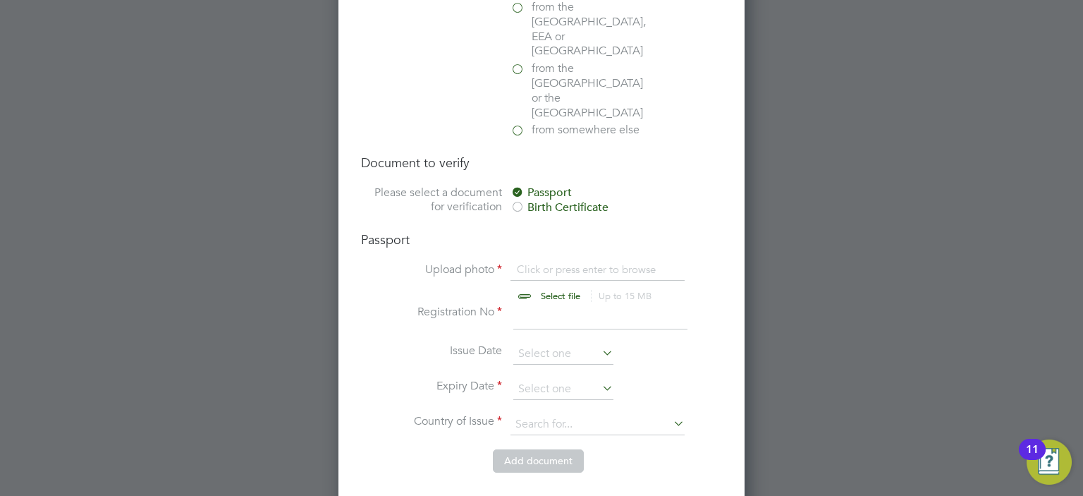
scroll to position [3381, 0]
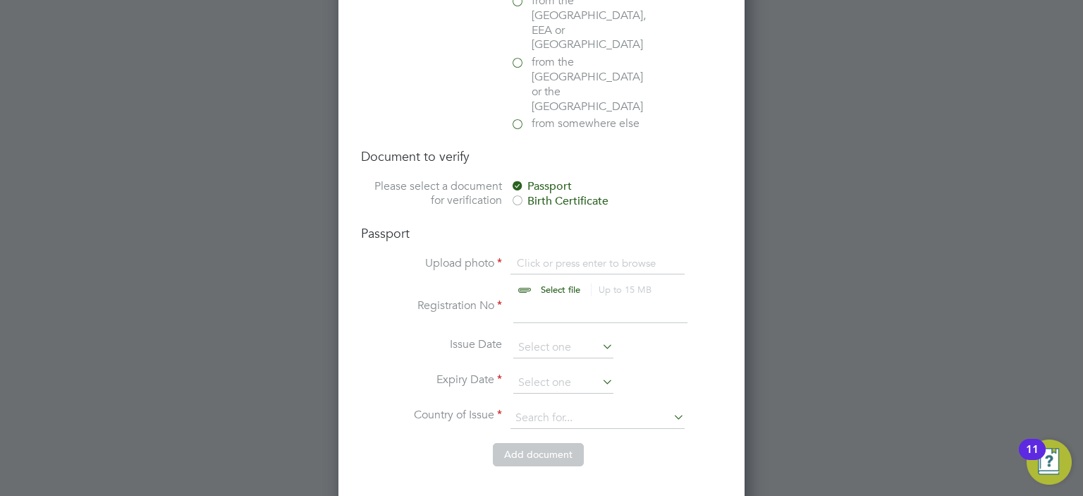
click at [546, 256] on input "file" at bounding box center [573, 277] width 221 height 42
type input "C:\fakepath\Email confirmation from client confirming sight of RTW and risk ass…"
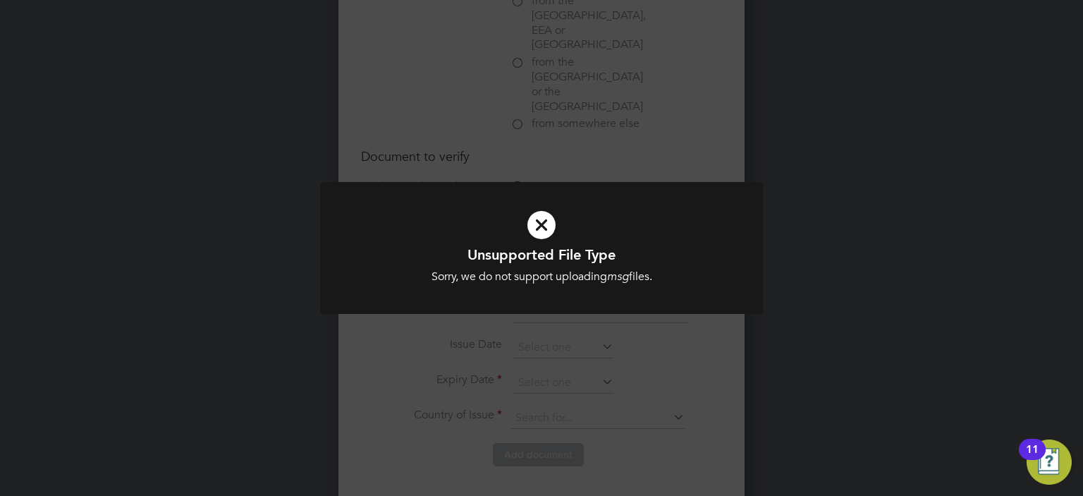
drag, startPoint x: 740, startPoint y: 335, endPoint x: 540, endPoint y: 226, distance: 227.8
click at [540, 226] on icon at bounding box center [541, 224] width 367 height 55
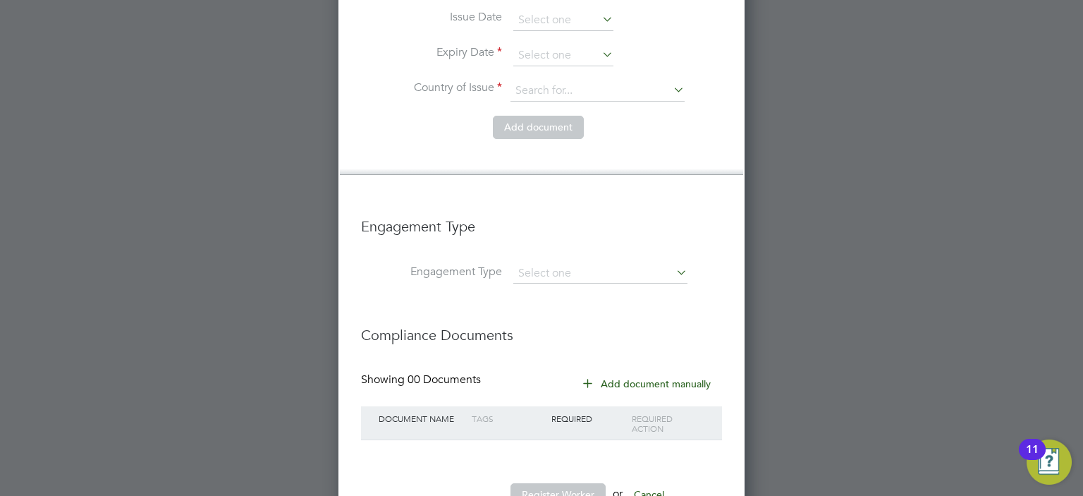
scroll to position [3709, 0]
click at [551, 263] on input at bounding box center [600, 273] width 174 height 20
click at [556, 250] on li "Limited Company" at bounding box center [600, 242] width 175 height 20
type input "Limited Company"
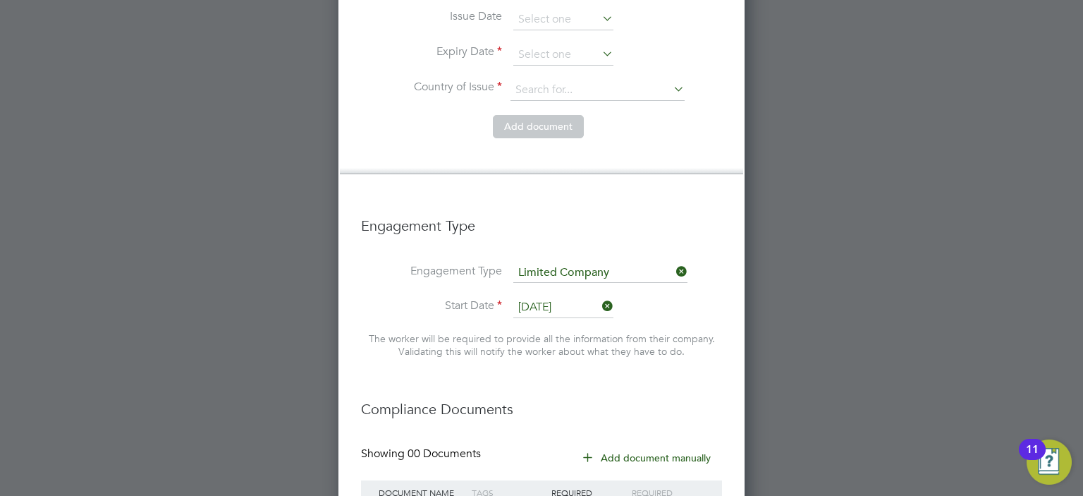
click at [599, 296] on icon at bounding box center [599, 306] width 0 height 20
click at [566, 297] on input at bounding box center [563, 307] width 100 height 21
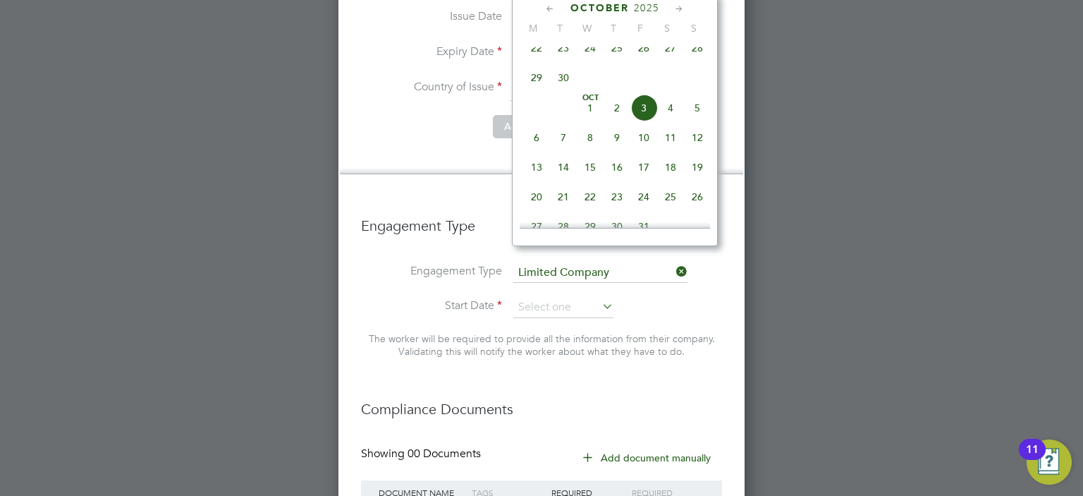
click at [536, 151] on span "6" at bounding box center [536, 137] width 27 height 27
type input "[DATE]"
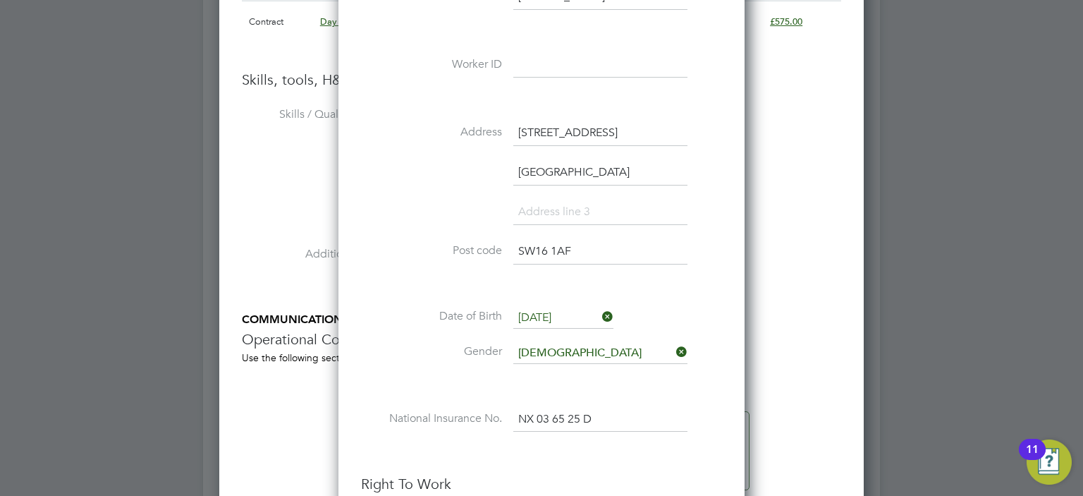
scroll to position [2716, 0]
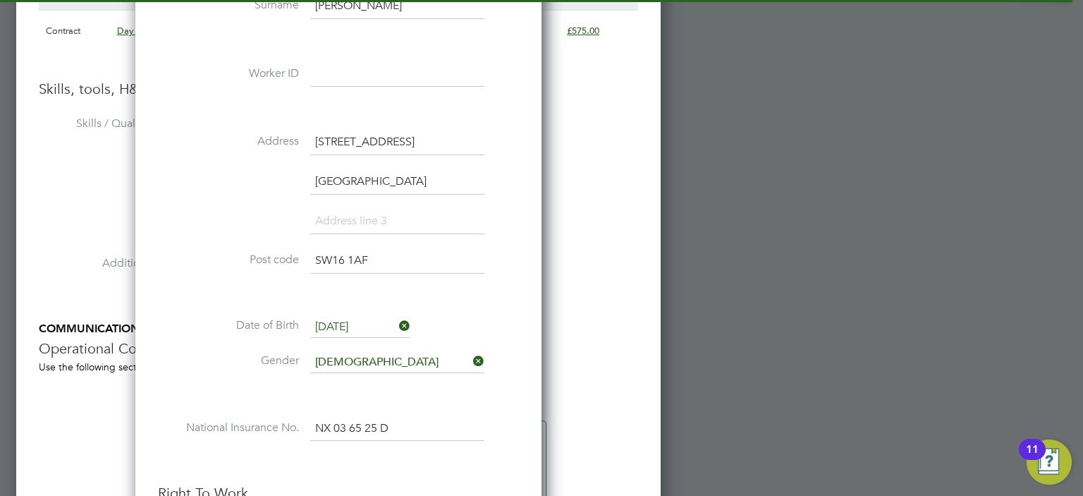
type input "[EMAIL_ADDRESS][DOMAIN_NAME]"
